Goal: Task Accomplishment & Management: Manage account settings

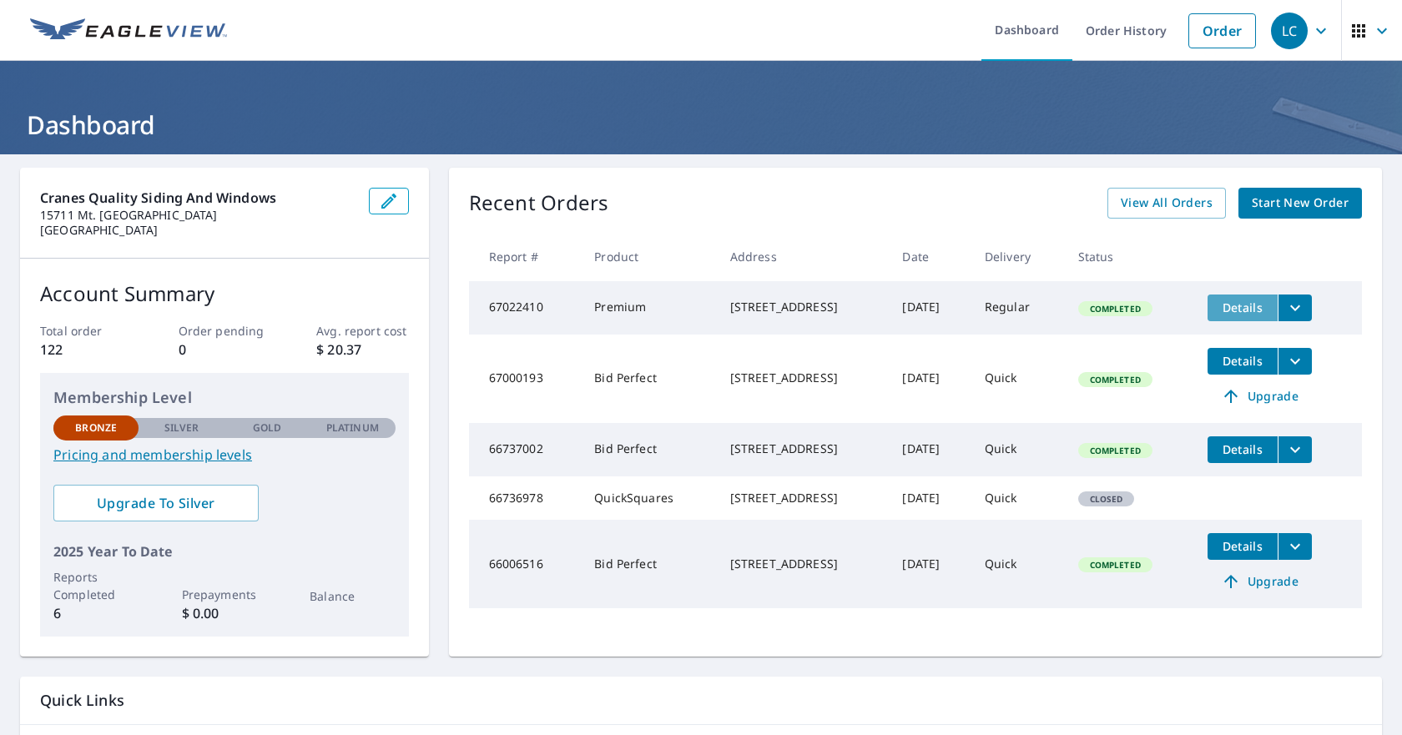
click at [1233, 314] on span "Details" at bounding box center [1243, 308] width 50 height 16
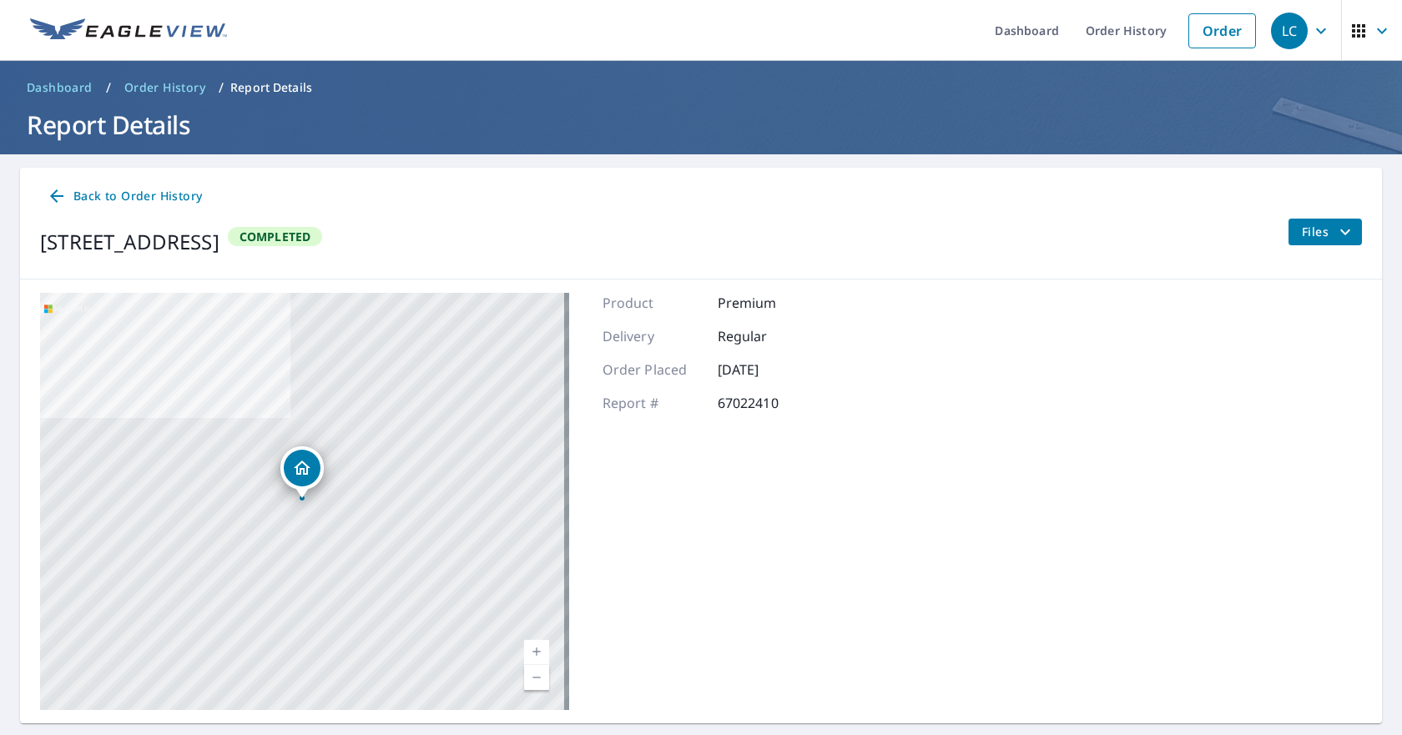
click at [1303, 236] on span "Files" at bounding box center [1328, 232] width 53 height 20
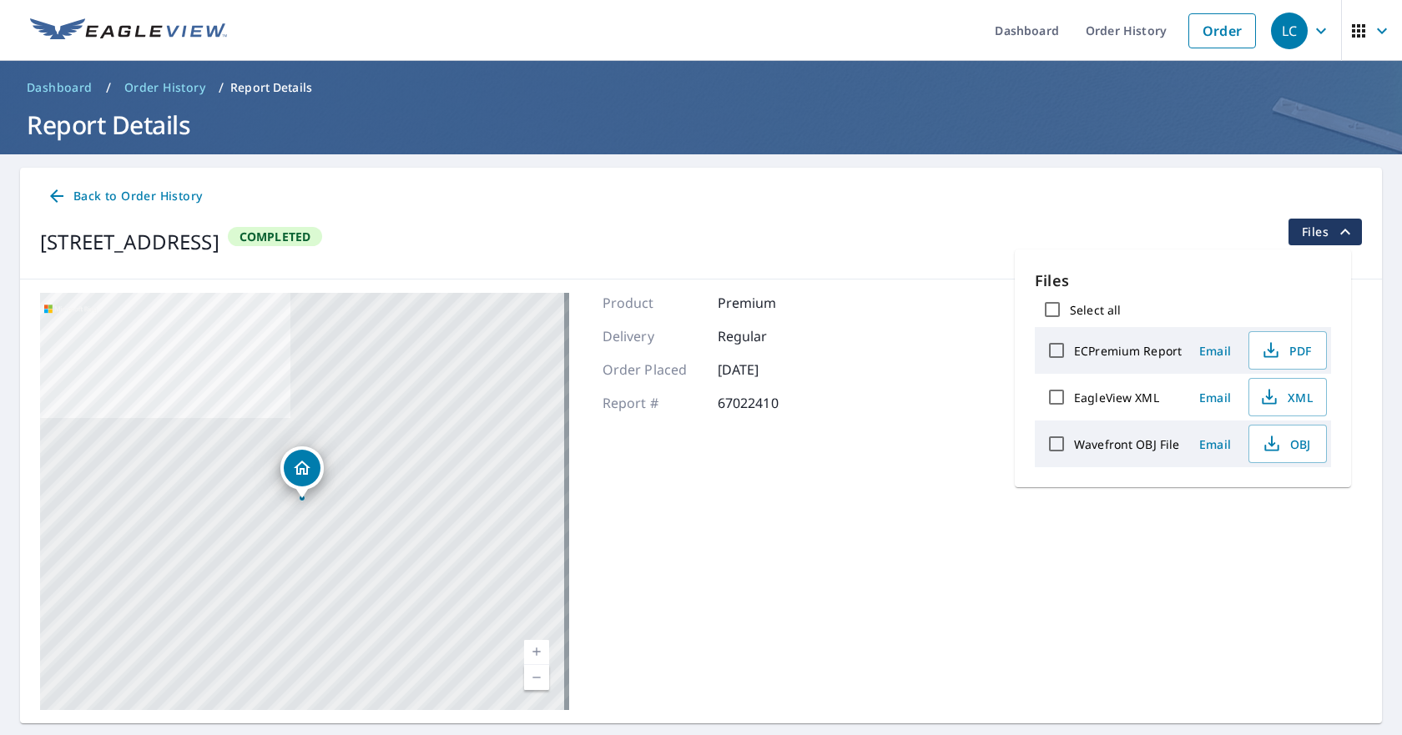
click at [1107, 169] on div "Back to Order History [STREET_ADDRESS] Completed Files" at bounding box center [701, 224] width 1362 height 112
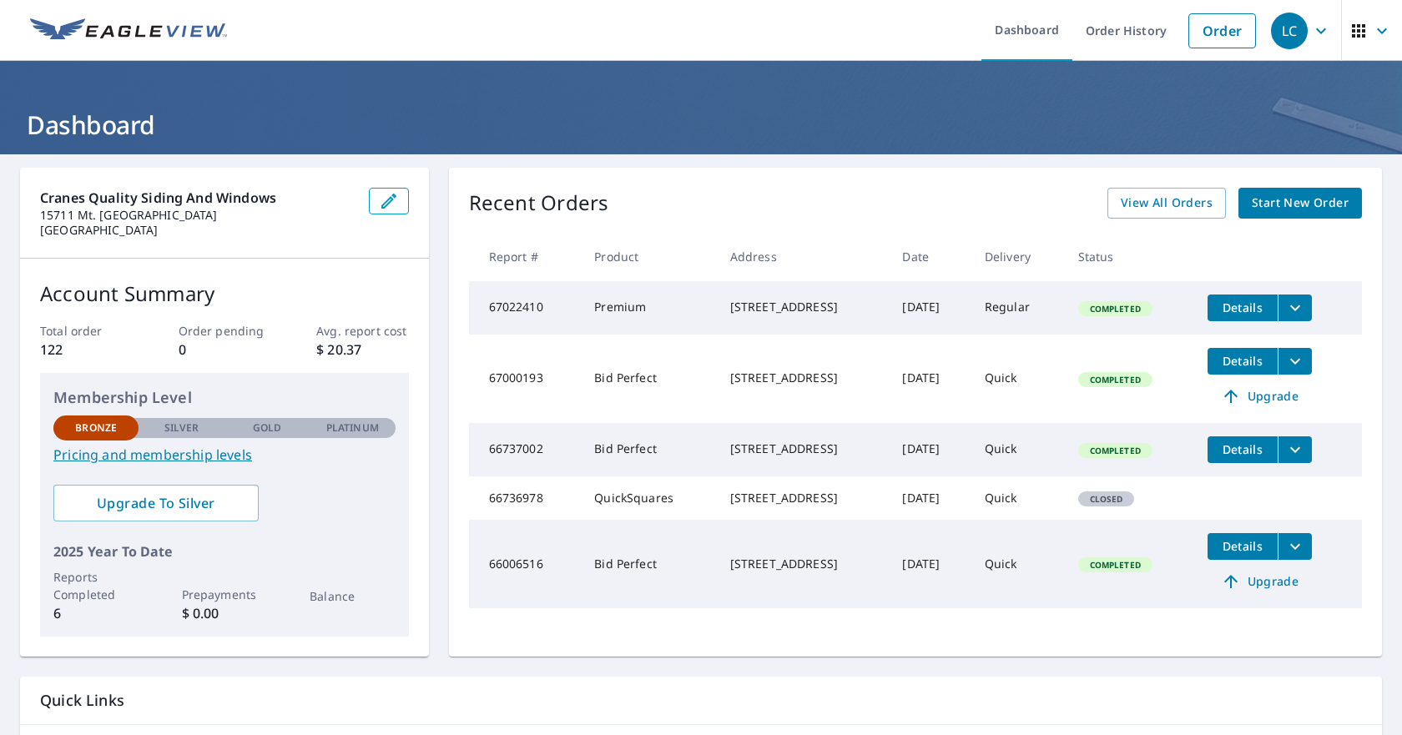
click at [1118, 315] on span "Completed" at bounding box center [1115, 309] width 71 height 12
click at [1022, 316] on td "Regular" at bounding box center [1018, 307] width 93 height 53
click at [775, 308] on div "[STREET_ADDRESS]" at bounding box center [803, 307] width 146 height 17
click at [1298, 305] on icon "filesDropdownBtn-67022410" at bounding box center [1295, 308] width 20 height 20
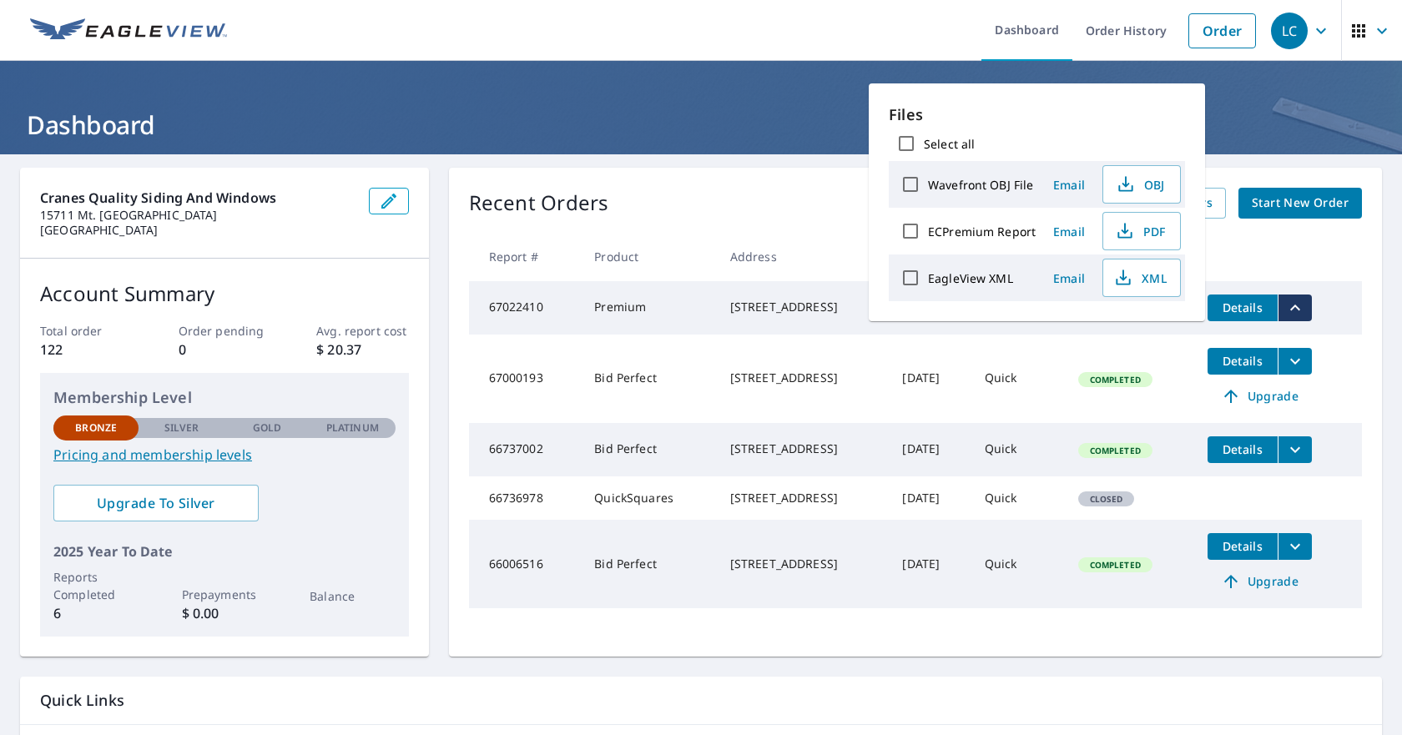
click at [1336, 376] on td "Details Upgrade" at bounding box center [1278, 379] width 168 height 88
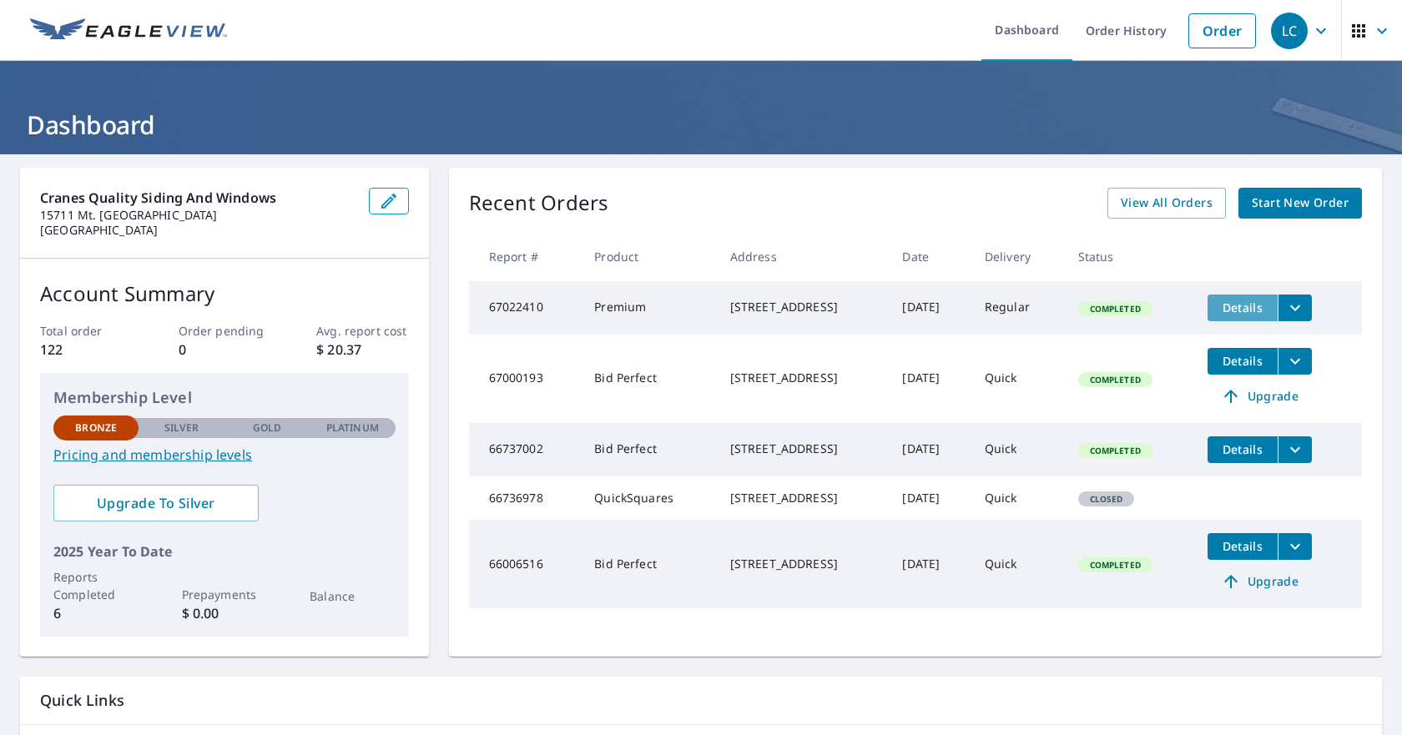
click at [1238, 308] on span "Details" at bounding box center [1243, 308] width 50 height 16
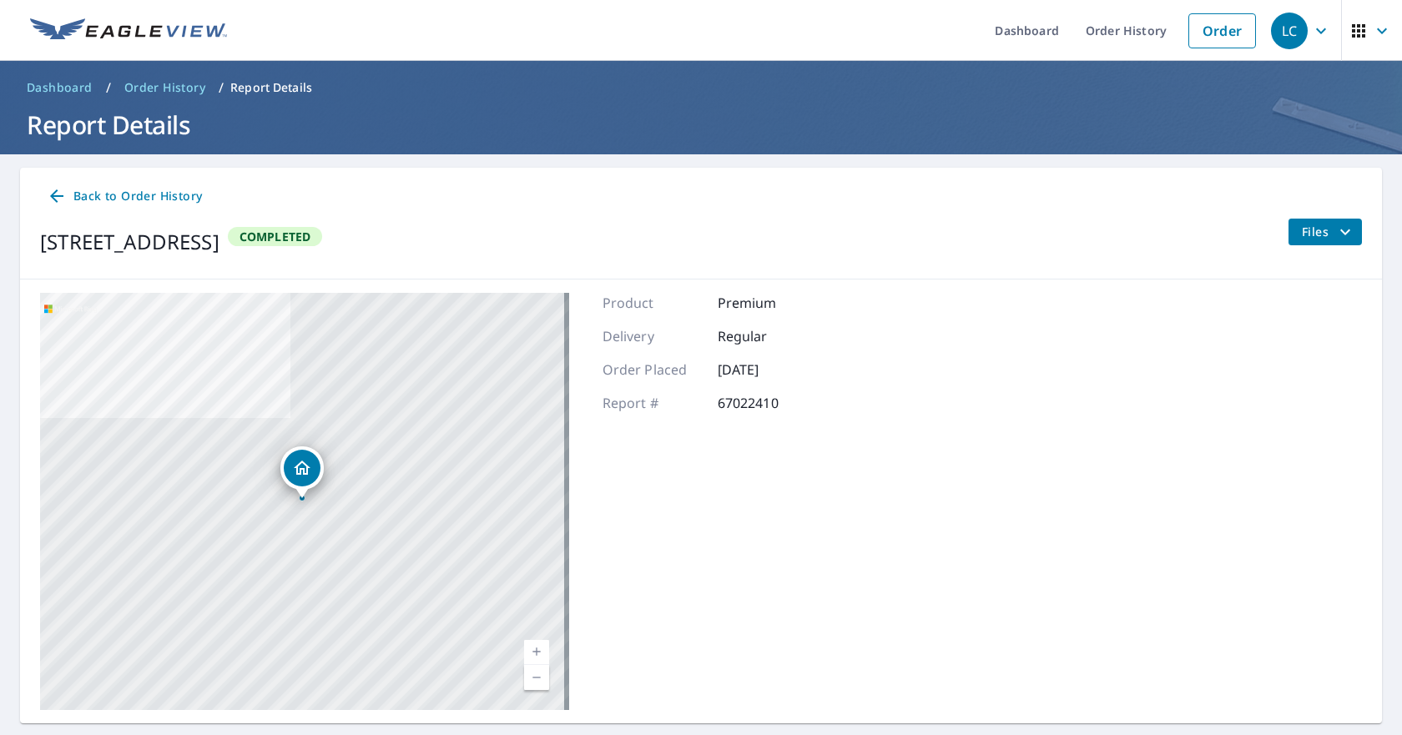
click at [1316, 235] on span "Files" at bounding box center [1328, 232] width 53 height 20
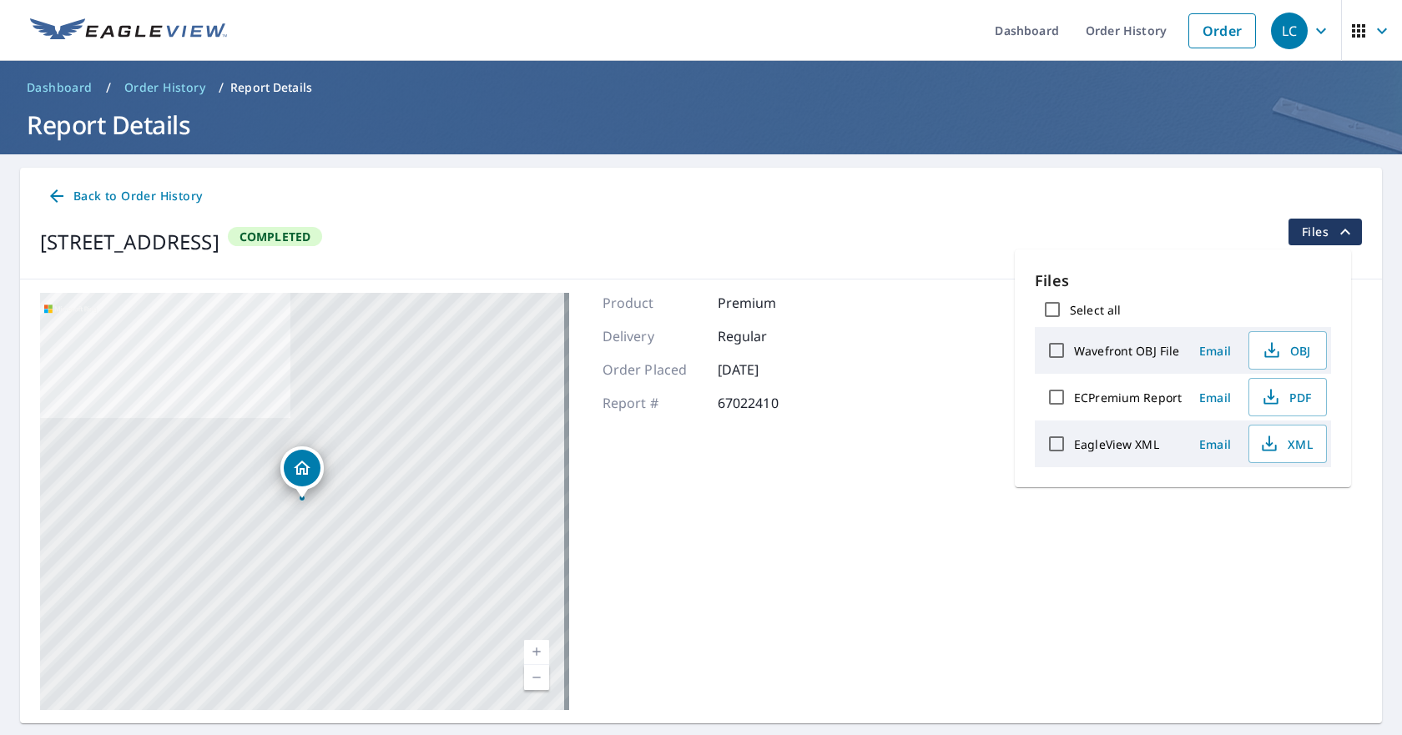
click at [1131, 171] on div "Back to Order History [STREET_ADDRESS] Completed Files" at bounding box center [701, 224] width 1362 height 112
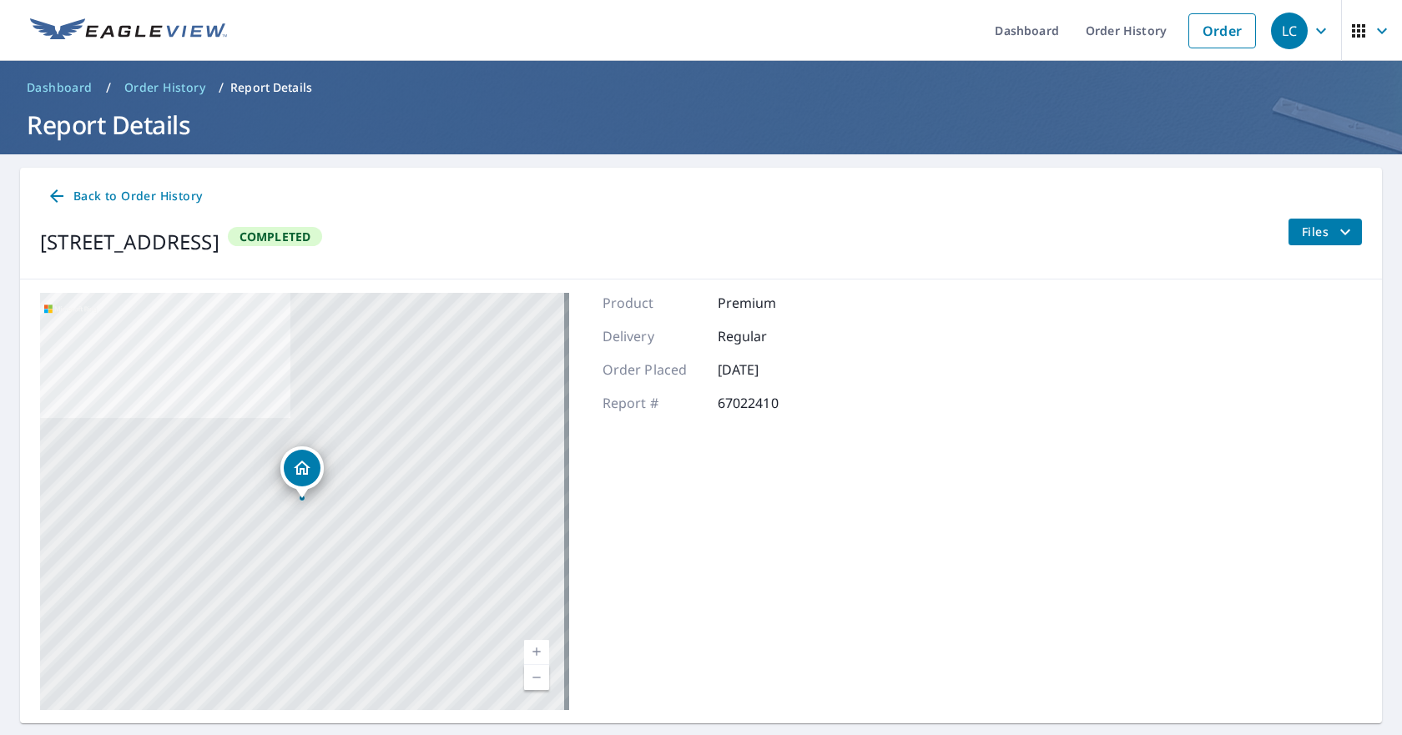
click at [220, 249] on div "[STREET_ADDRESS]" at bounding box center [129, 242] width 179 height 30
click at [1104, 27] on link "Order History" at bounding box center [1127, 30] width 108 height 61
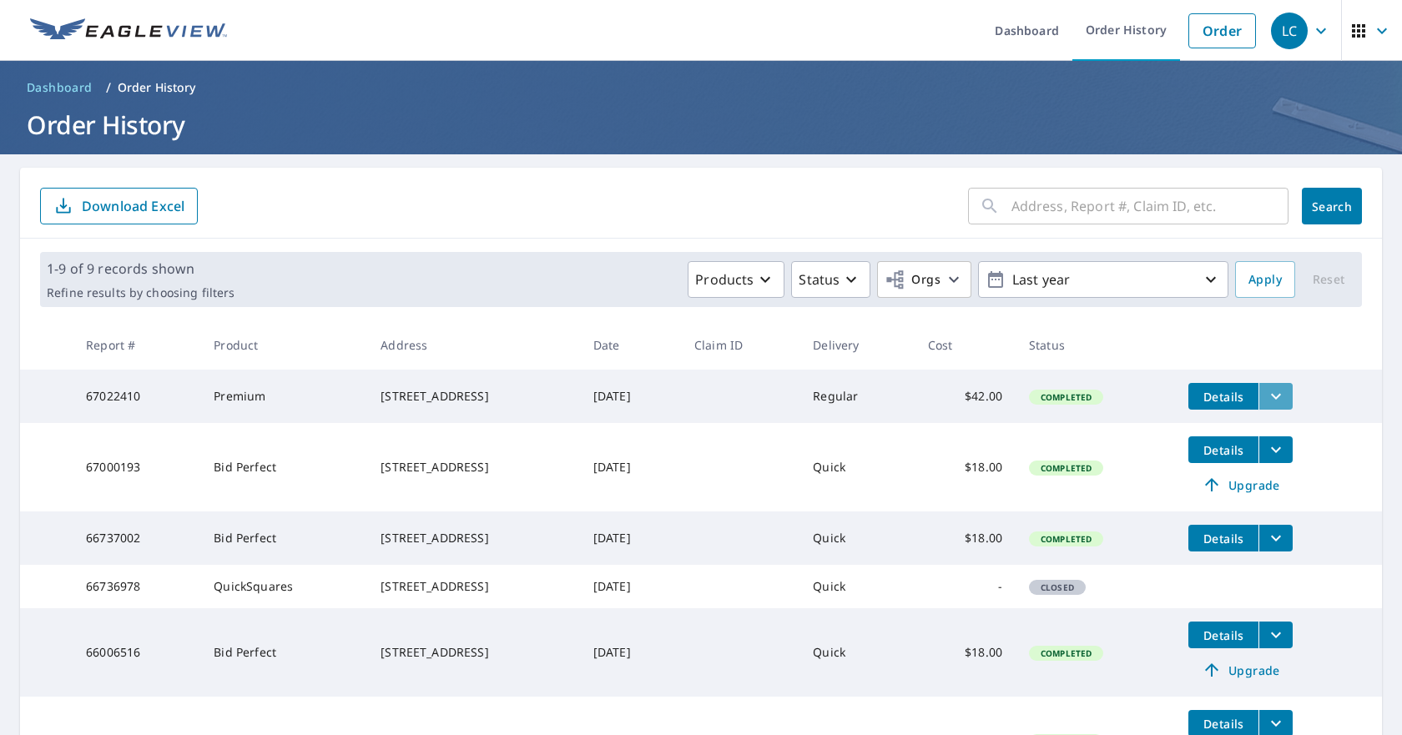
click at [1281, 396] on icon "filesDropdownBtn-67022410" at bounding box center [1276, 396] width 20 height 20
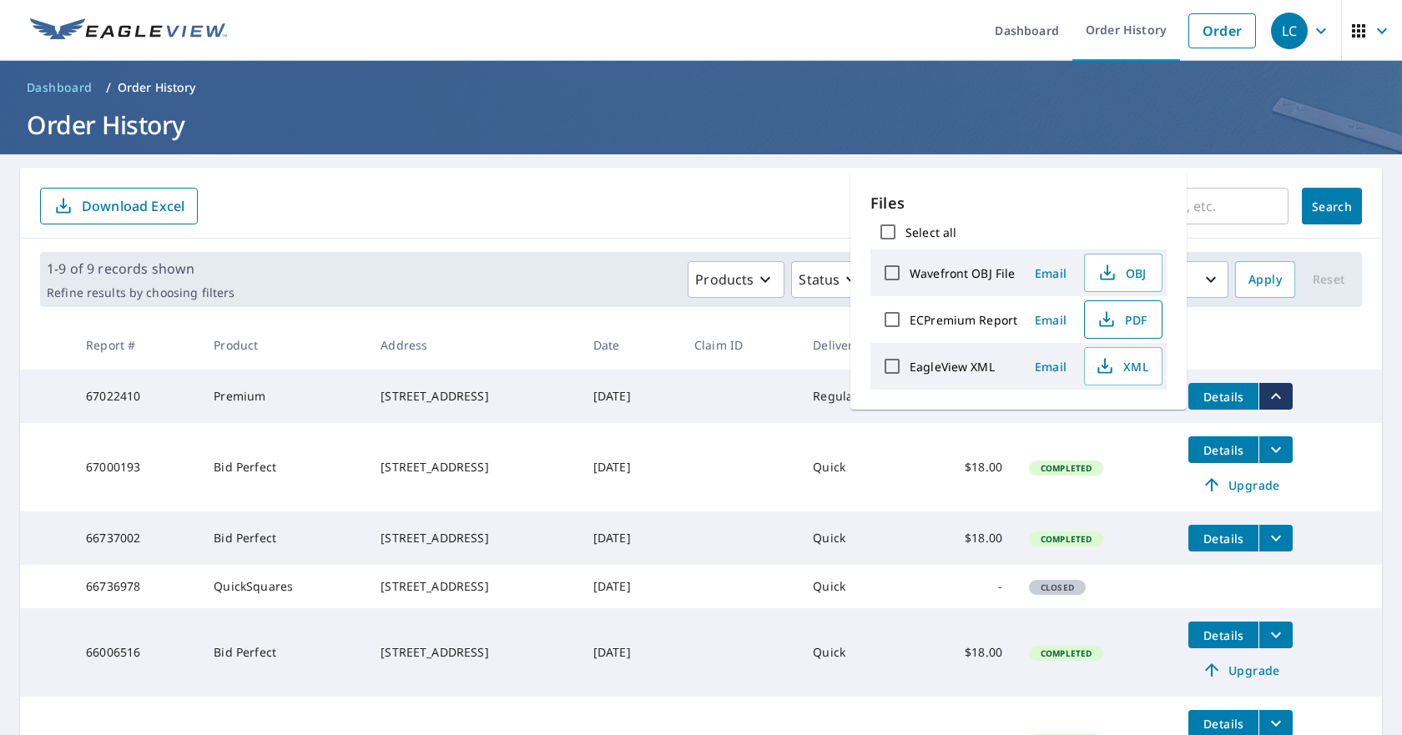
click at [1134, 316] on span "PDF" at bounding box center [1121, 320] width 53 height 20
